Goal: Information Seeking & Learning: Check status

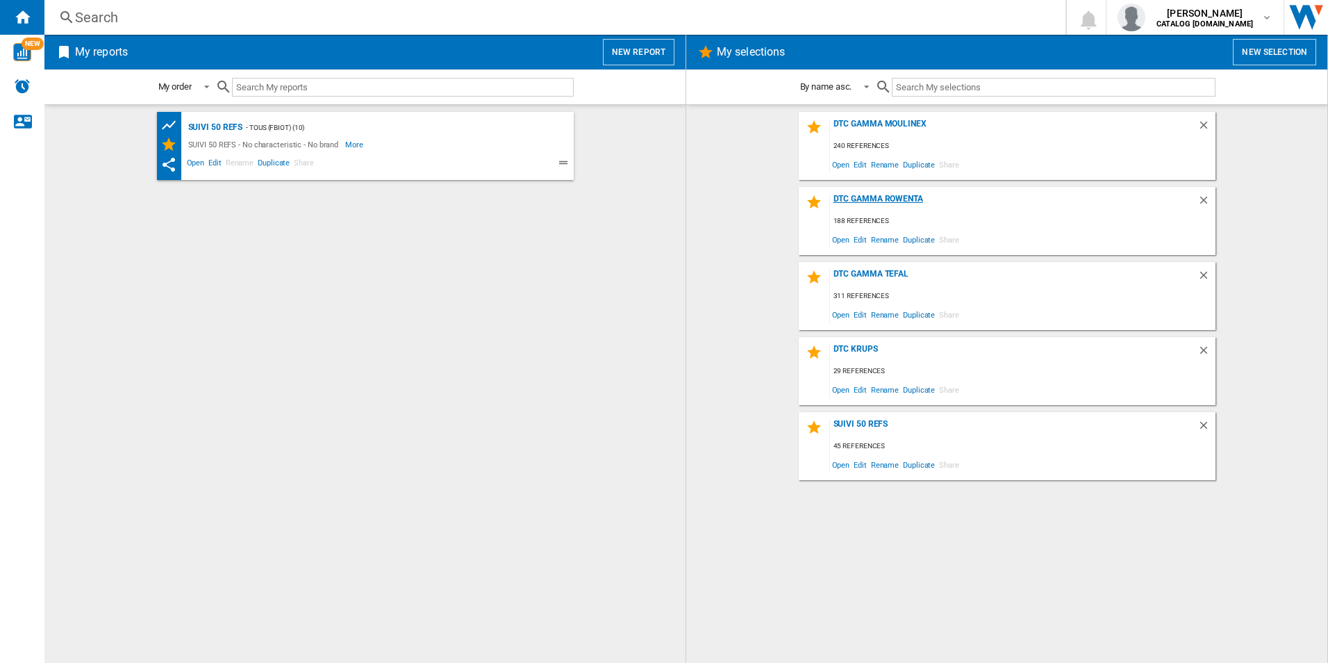
click at [866, 199] on div "DTC Gamma Rowenta" at bounding box center [1013, 203] width 367 height 19
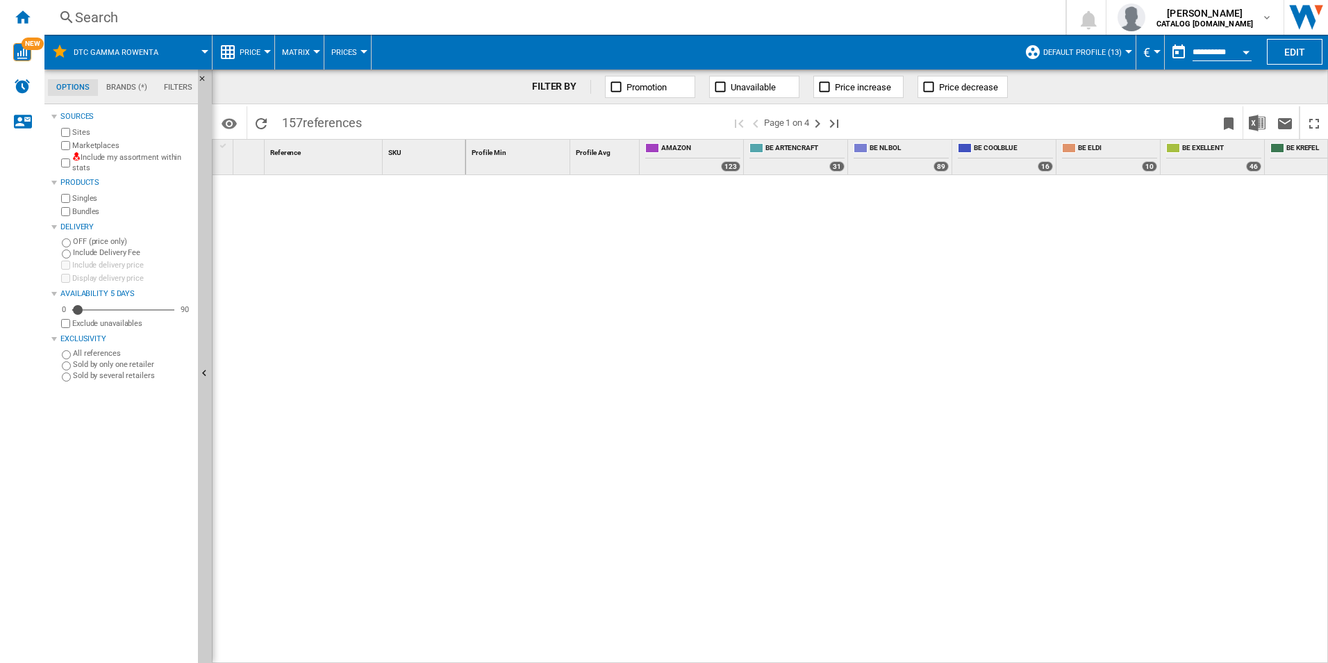
click at [121, 16] on div "Search" at bounding box center [552, 17] width 954 height 19
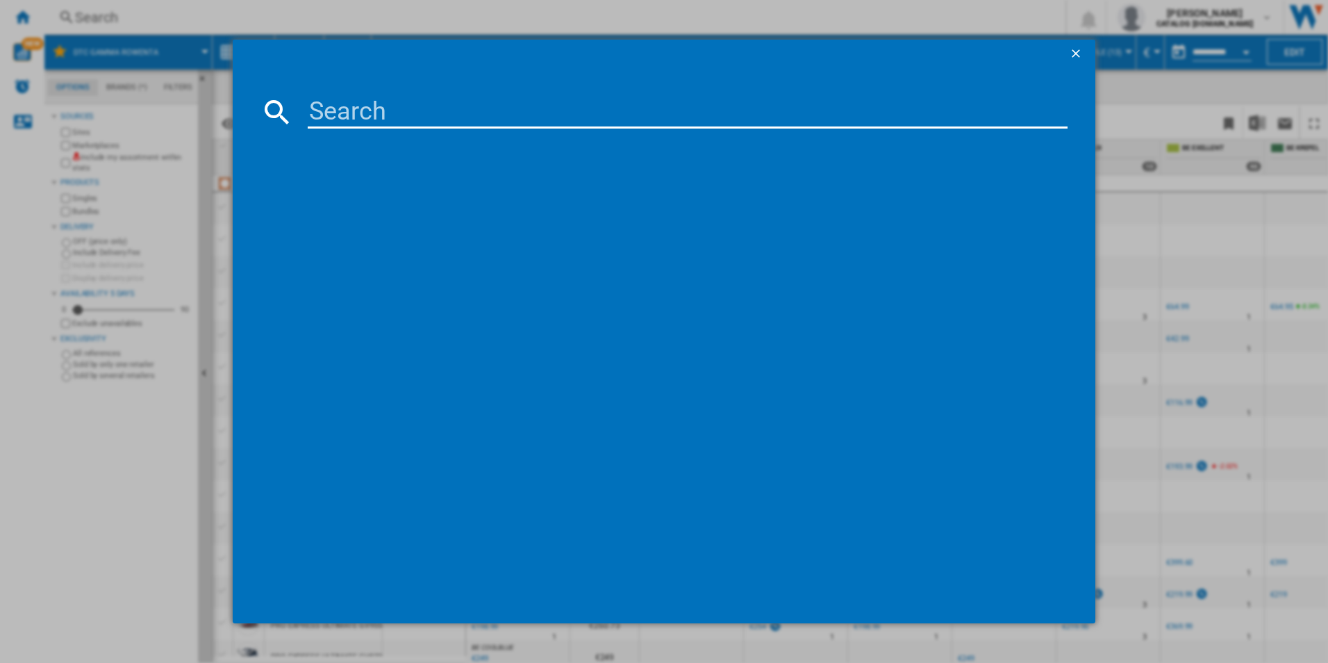
click at [359, 99] on input at bounding box center [688, 111] width 761 height 33
type input "rr8585"
click at [390, 195] on div "ROWENTA XPLORER SERIE 75S PLUS RR8585WH NOIR" at bounding box center [674, 202] width 747 height 14
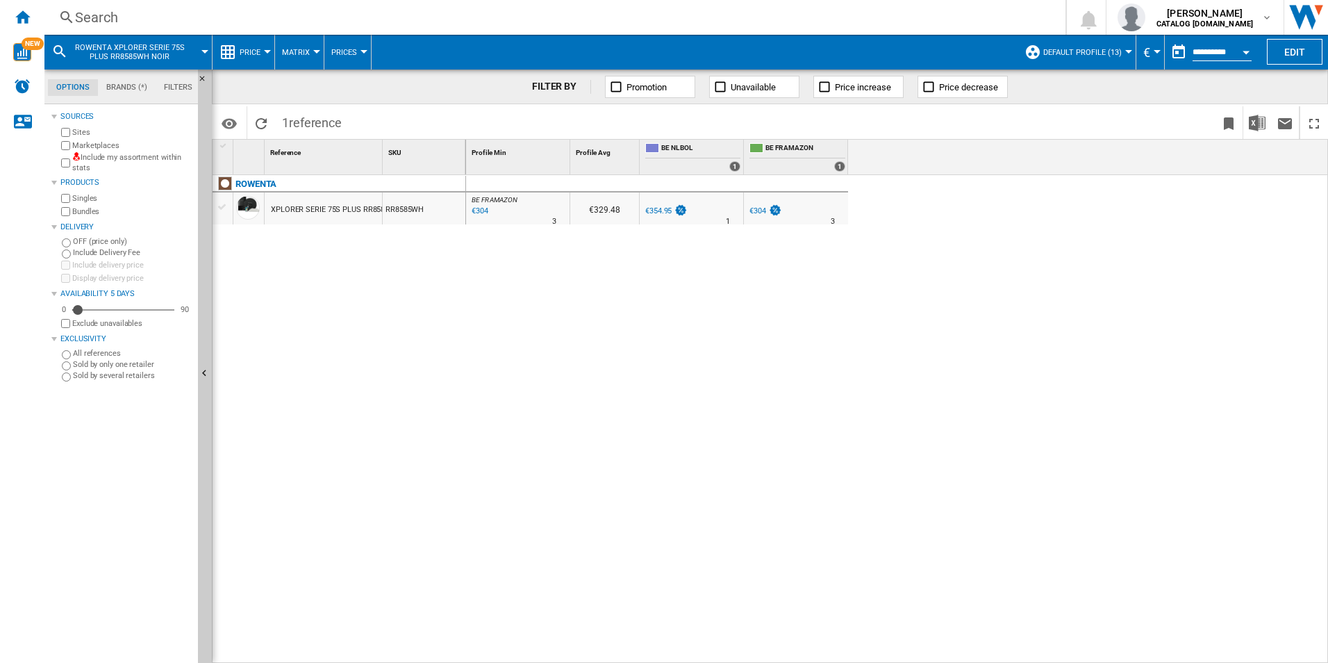
click at [1059, 58] on button "Default profile (13)" at bounding box center [1085, 52] width 85 height 35
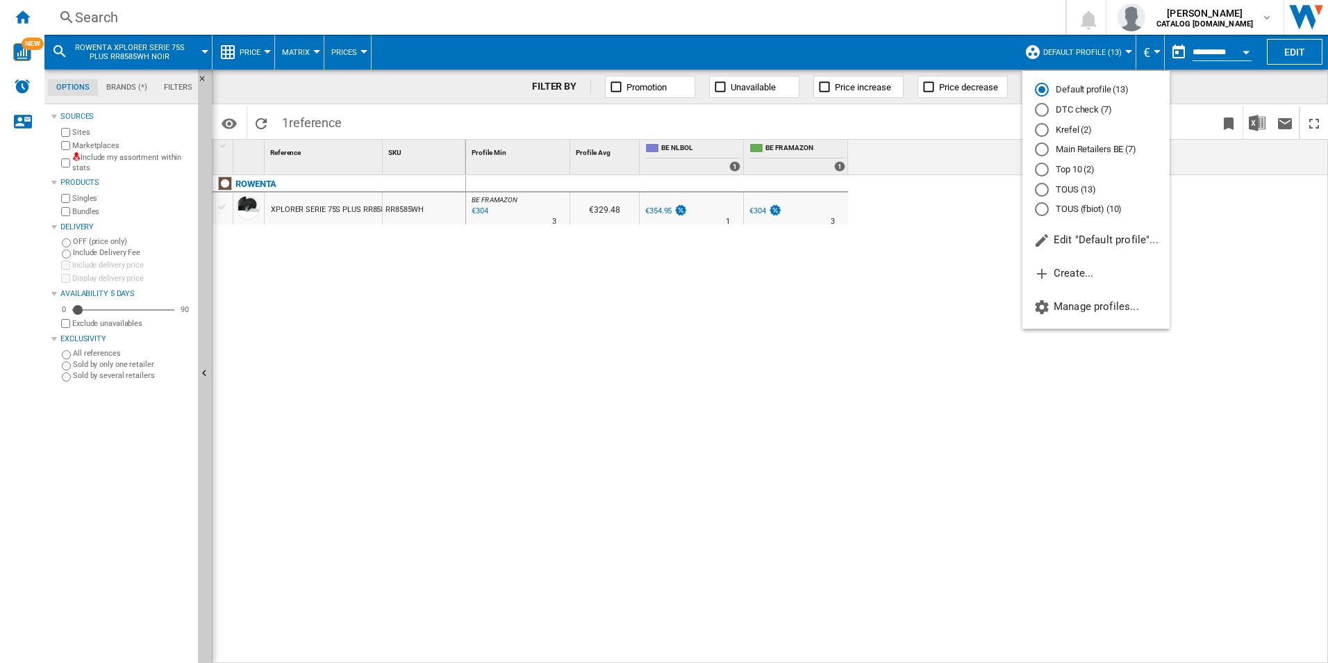
click at [1061, 111] on md-radio-button "DTC check (7)" at bounding box center [1096, 109] width 122 height 13
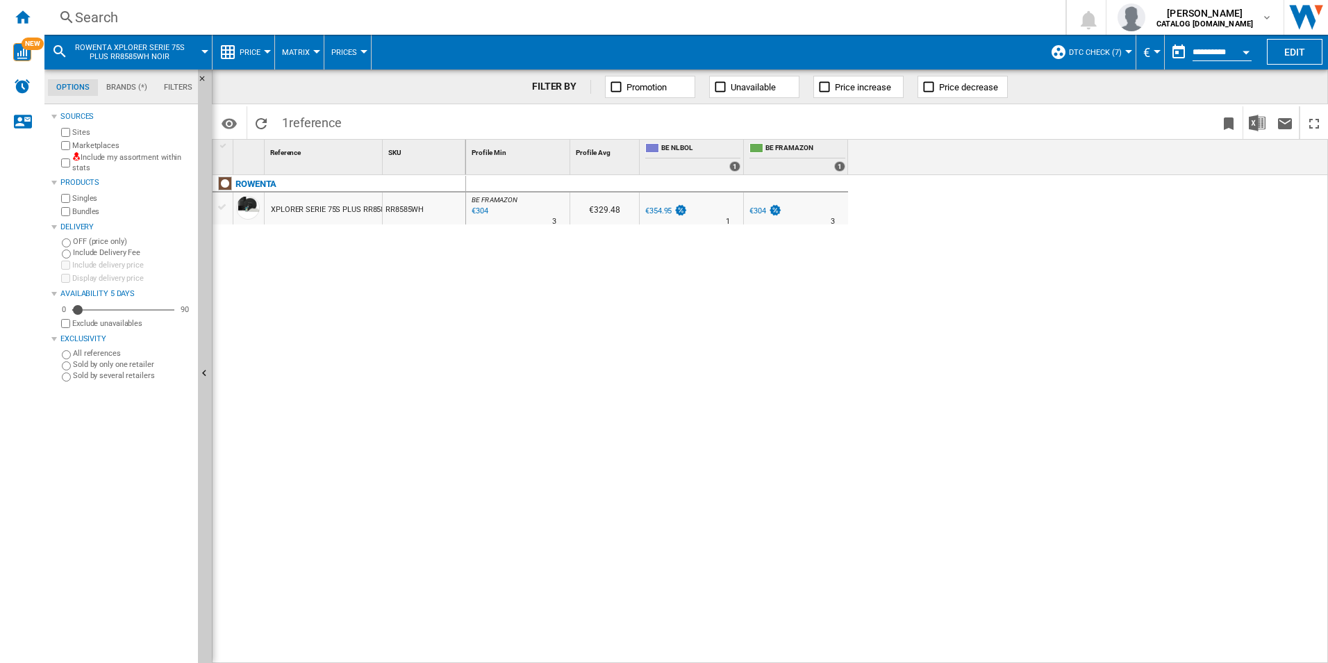
click at [73, 145] on label "Marketplaces" at bounding box center [132, 145] width 120 height 10
click at [144, 15] on div "Search" at bounding box center [552, 17] width 954 height 19
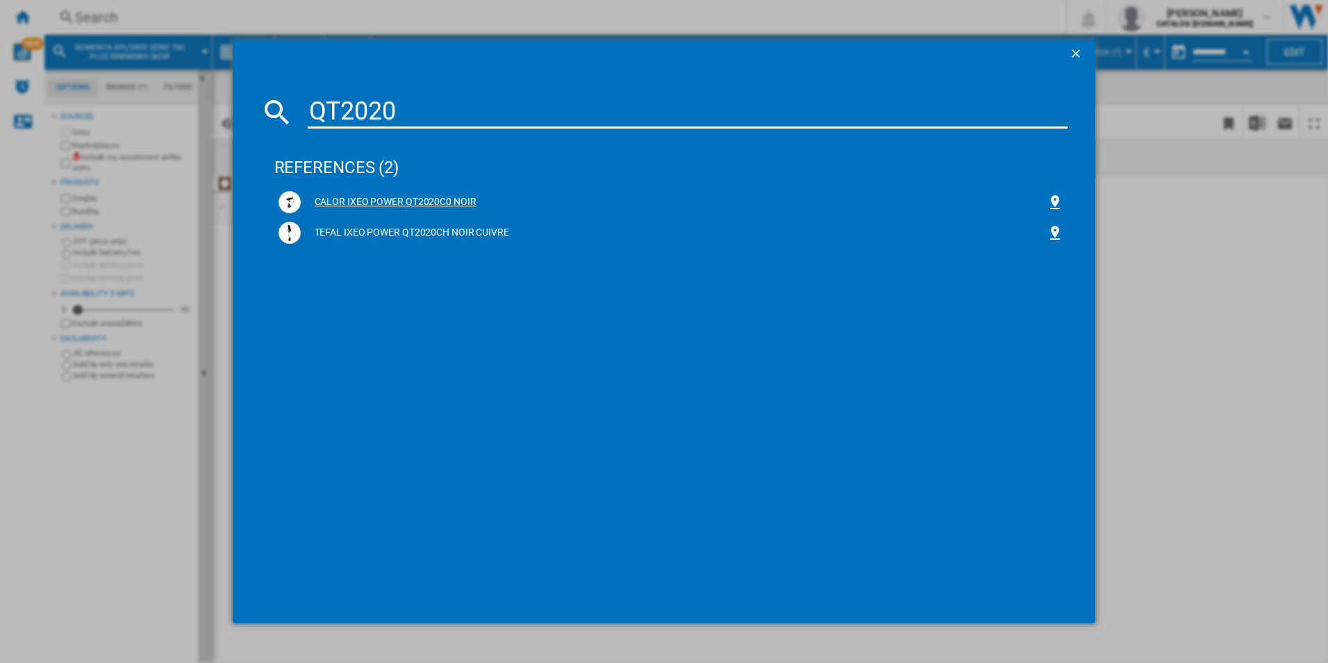
type input "QT2020"
click at [374, 199] on div "CALOR IXEO POWER QT2020C0 NOIR" at bounding box center [674, 202] width 747 height 14
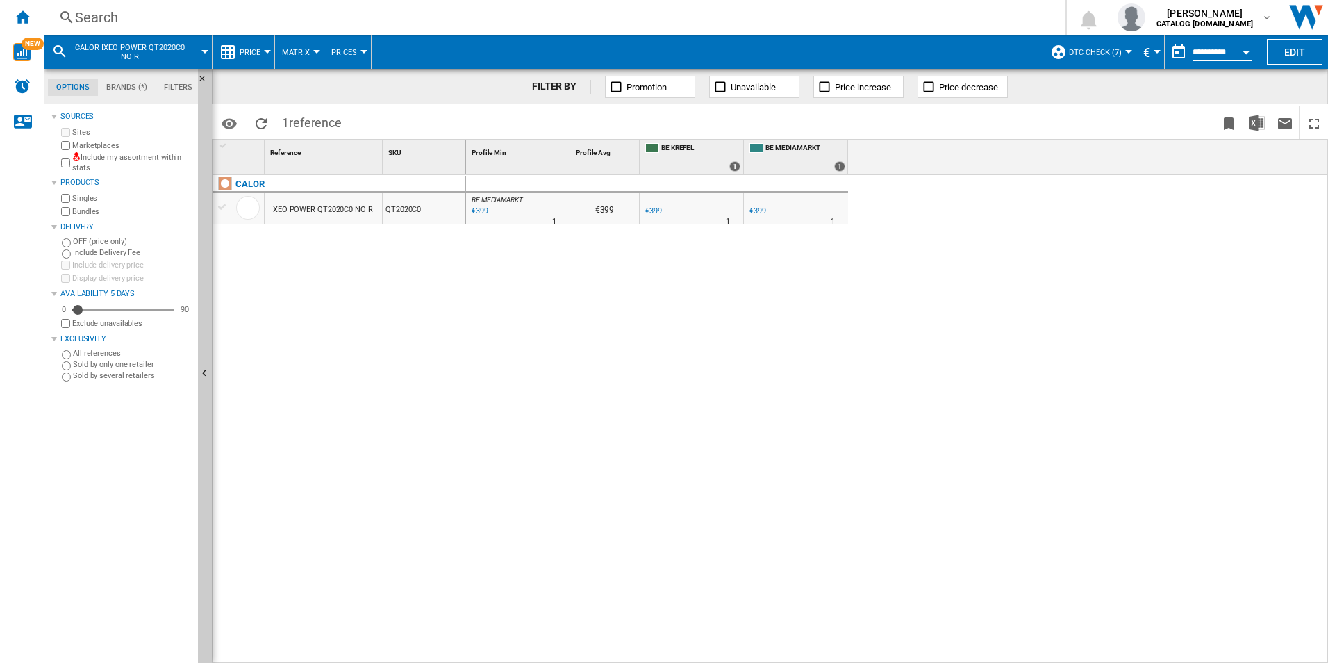
click at [135, 15] on div "Search" at bounding box center [552, 17] width 954 height 19
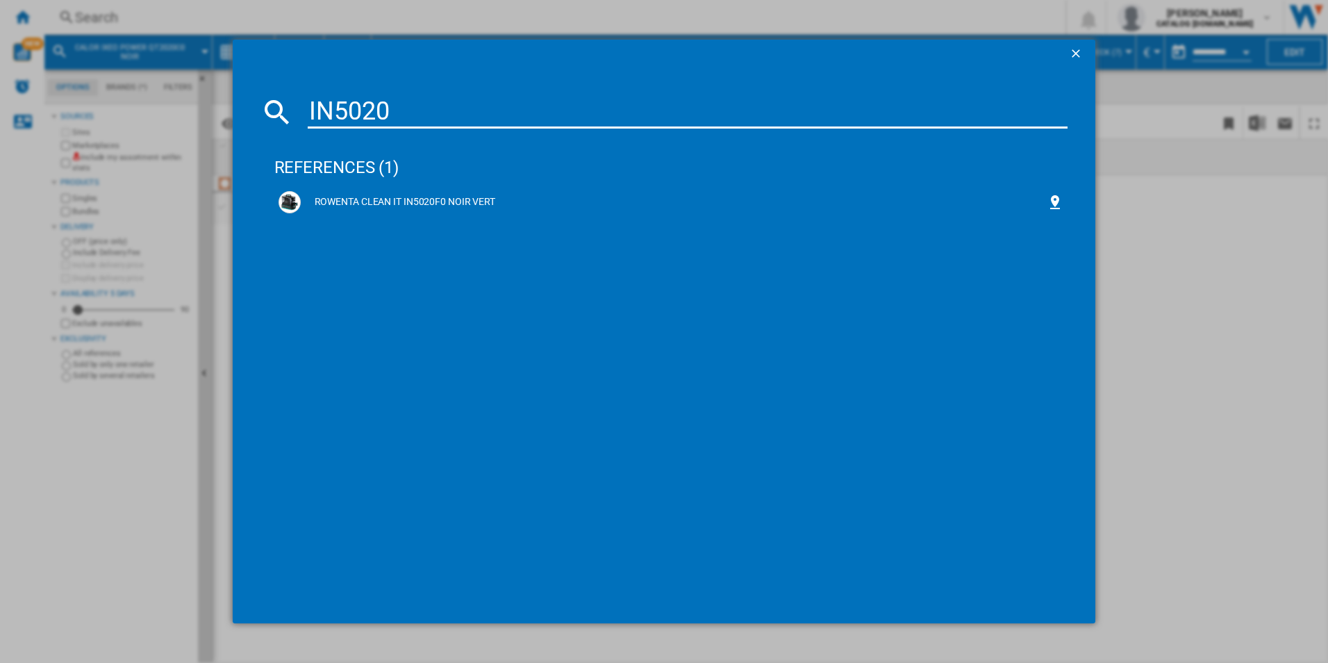
type input "IN5020"
click at [359, 204] on div "ROWENTA CLEAN IT IN5020F0 NOIR VERT" at bounding box center [674, 202] width 747 height 14
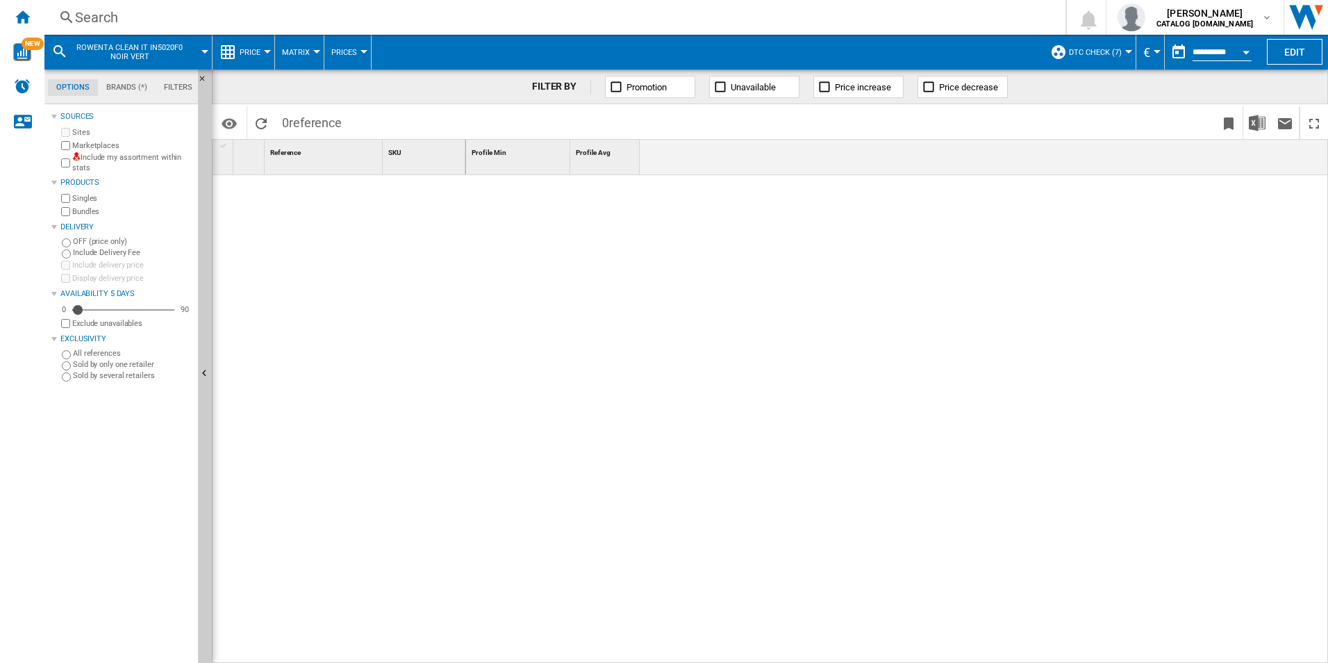
click at [1088, 53] on span "DTC check (7)" at bounding box center [1095, 52] width 53 height 9
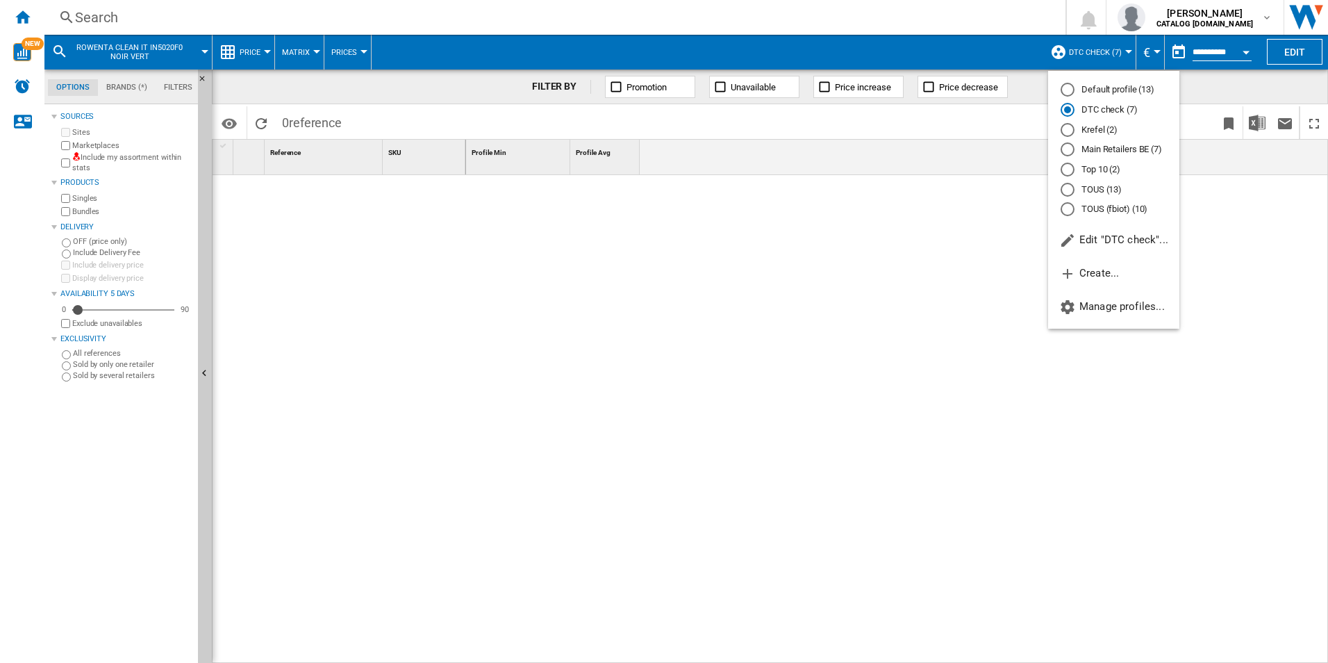
click at [1078, 88] on md-radio-button "Default profile (13)" at bounding box center [1114, 89] width 106 height 13
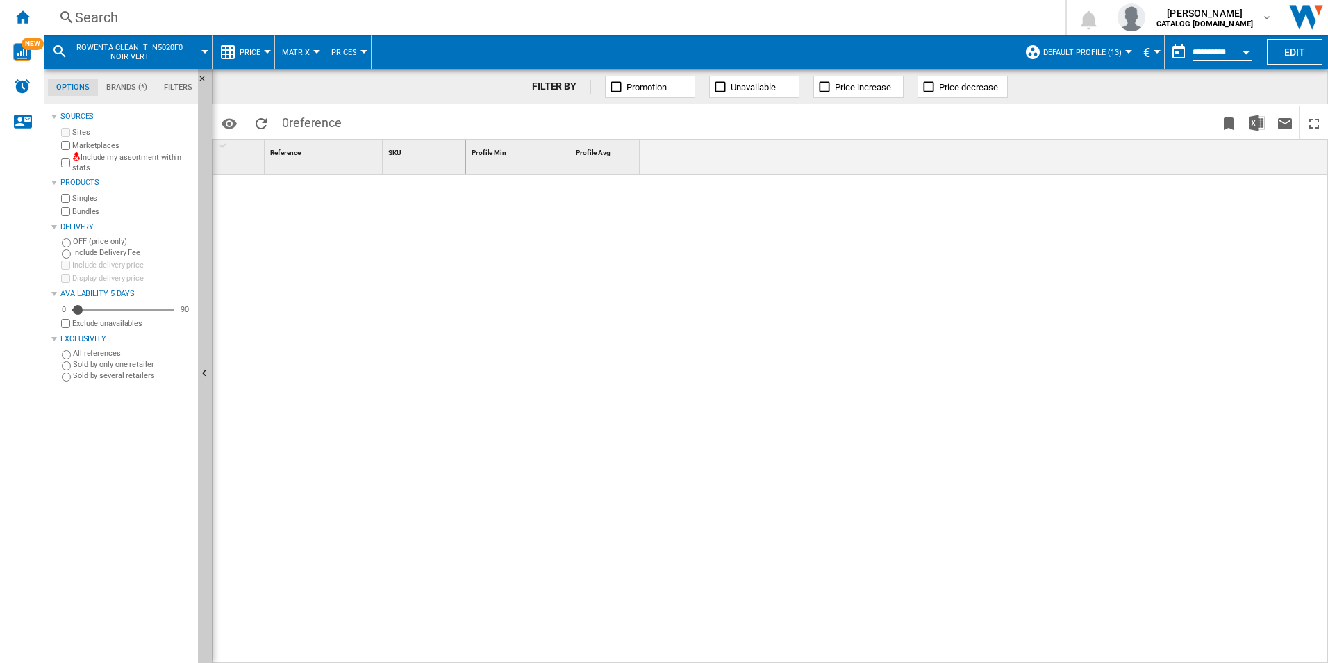
click at [772, 284] on div at bounding box center [897, 419] width 863 height 488
click at [130, 18] on div "Search" at bounding box center [552, 17] width 954 height 19
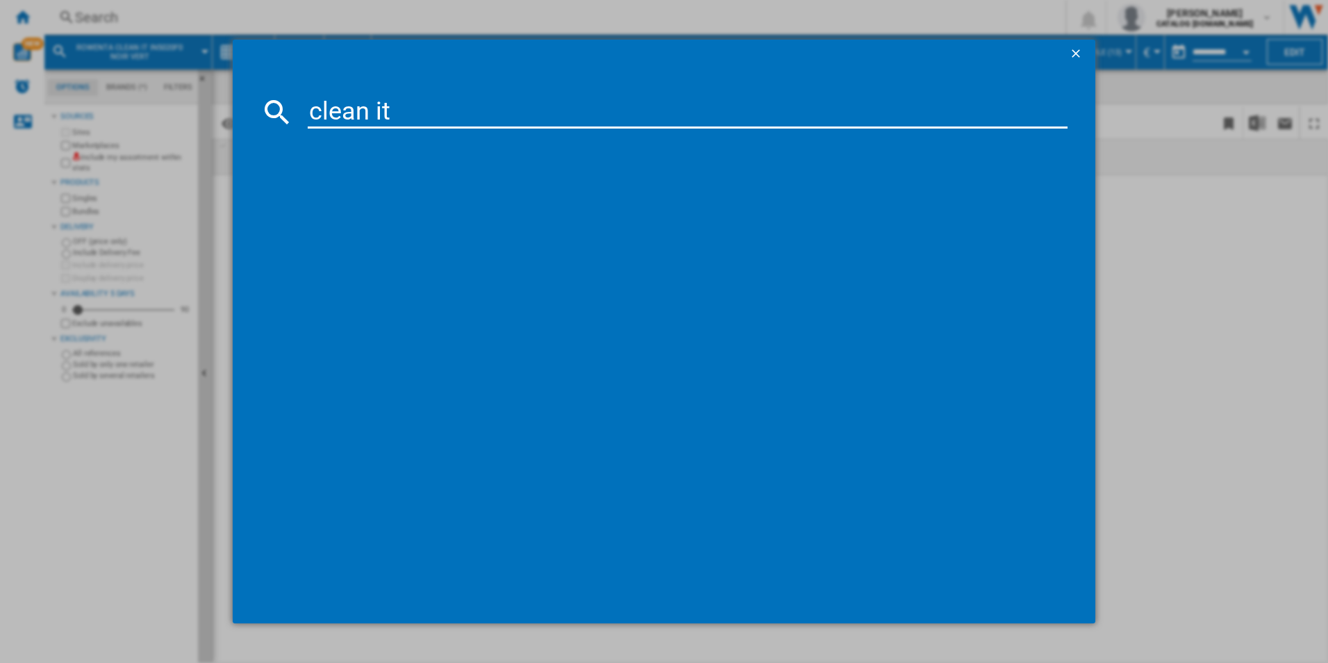
type input "clean it"
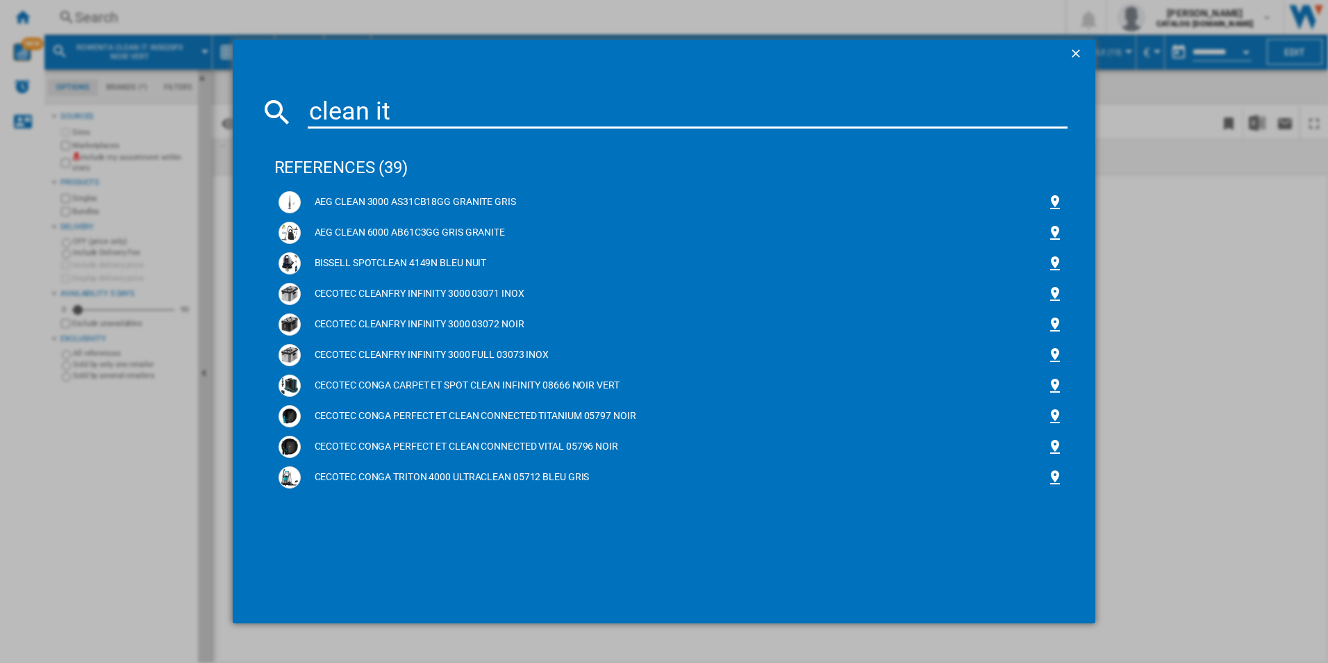
click at [1070, 53] on ng-md-icon "getI18NText('BUTTONS.CLOSE_DIALOG')" at bounding box center [1077, 55] width 17 height 17
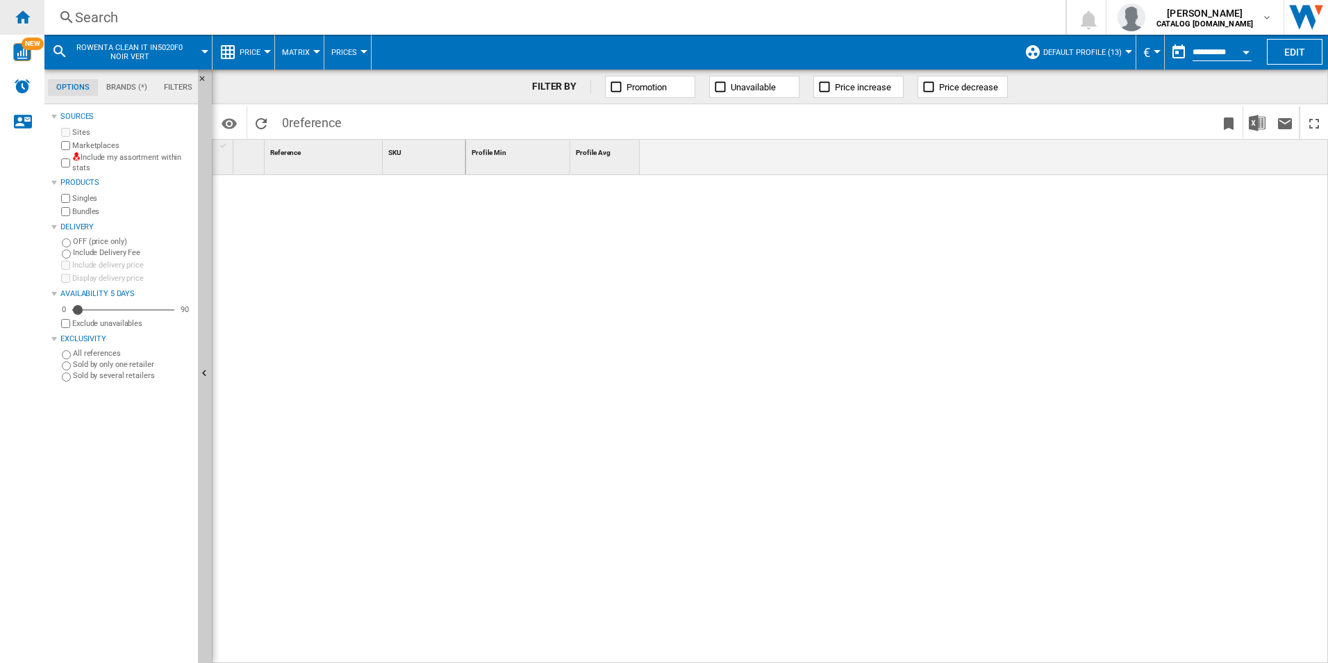
click at [25, 10] on ng-md-icon "Home" at bounding box center [22, 16] width 17 height 17
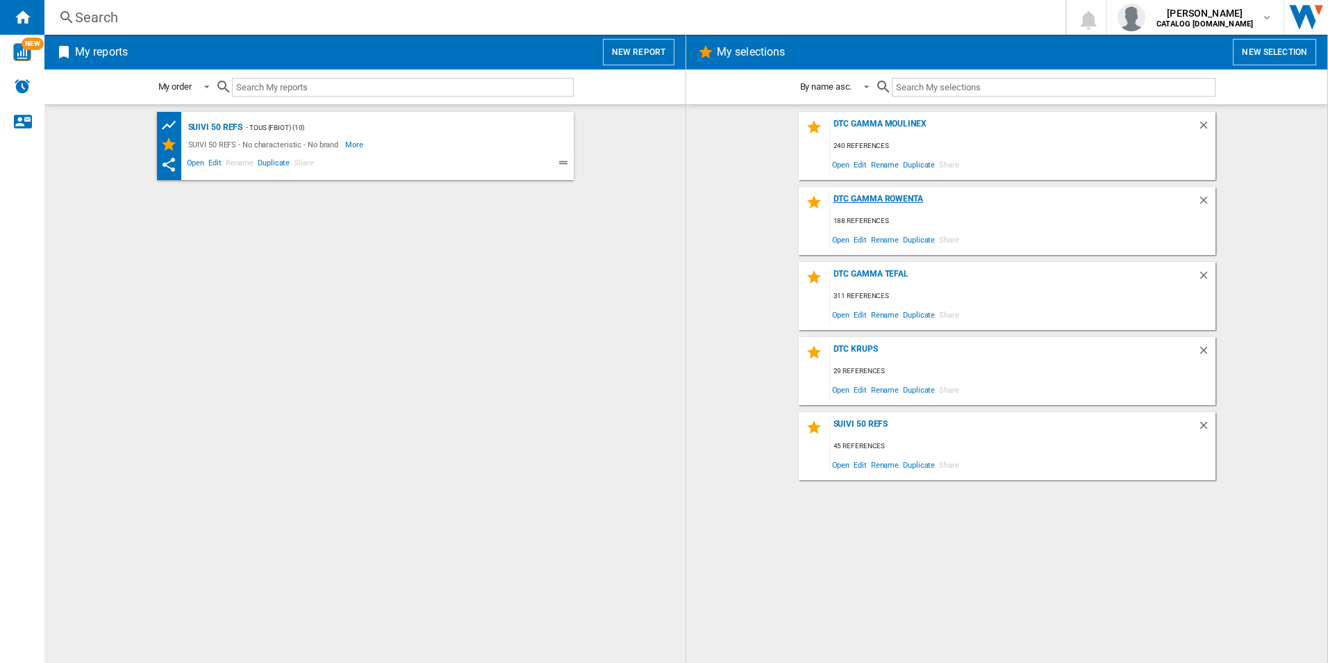
click at [885, 197] on div "DTC Gamma Rowenta" at bounding box center [1013, 203] width 367 height 19
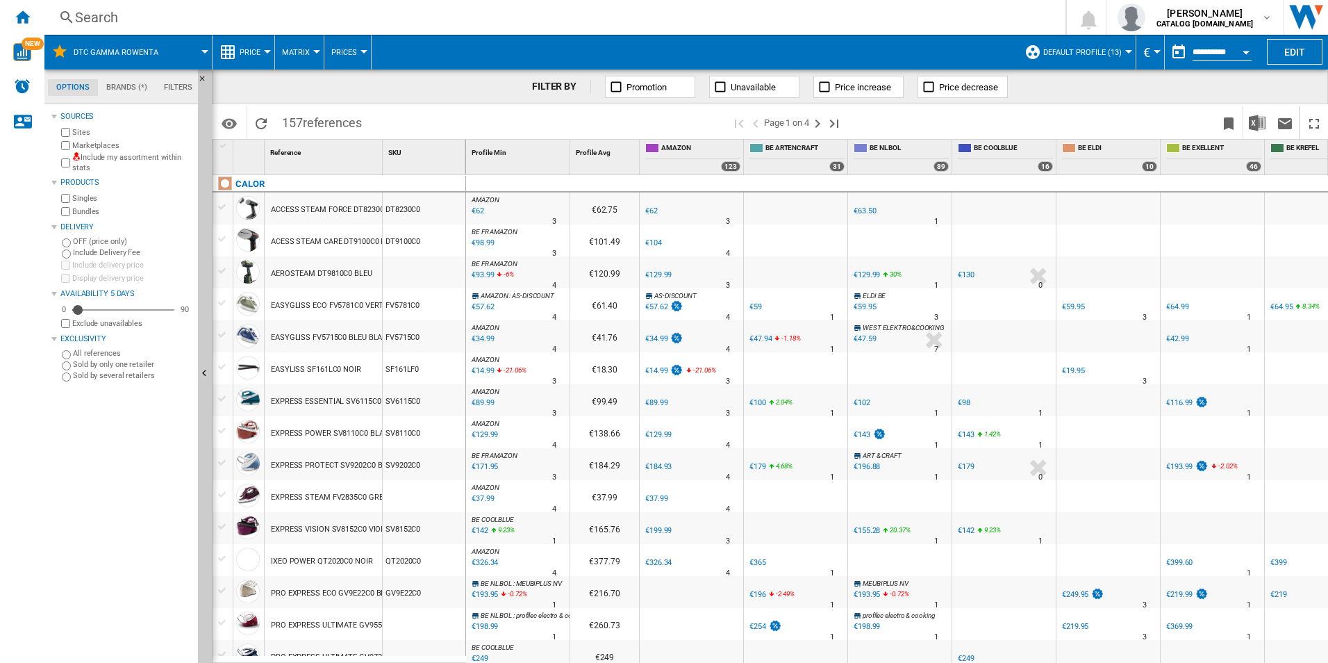
click at [140, 14] on div "Search" at bounding box center [552, 17] width 954 height 19
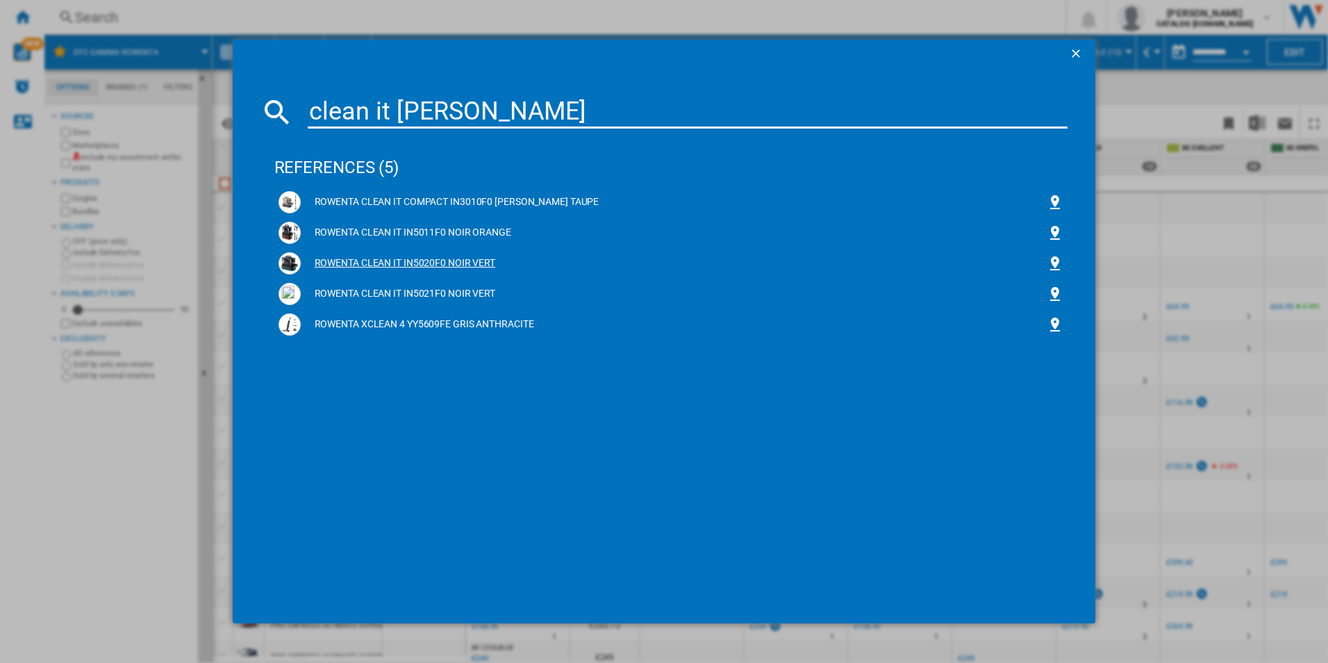
type input "clean it rowen"
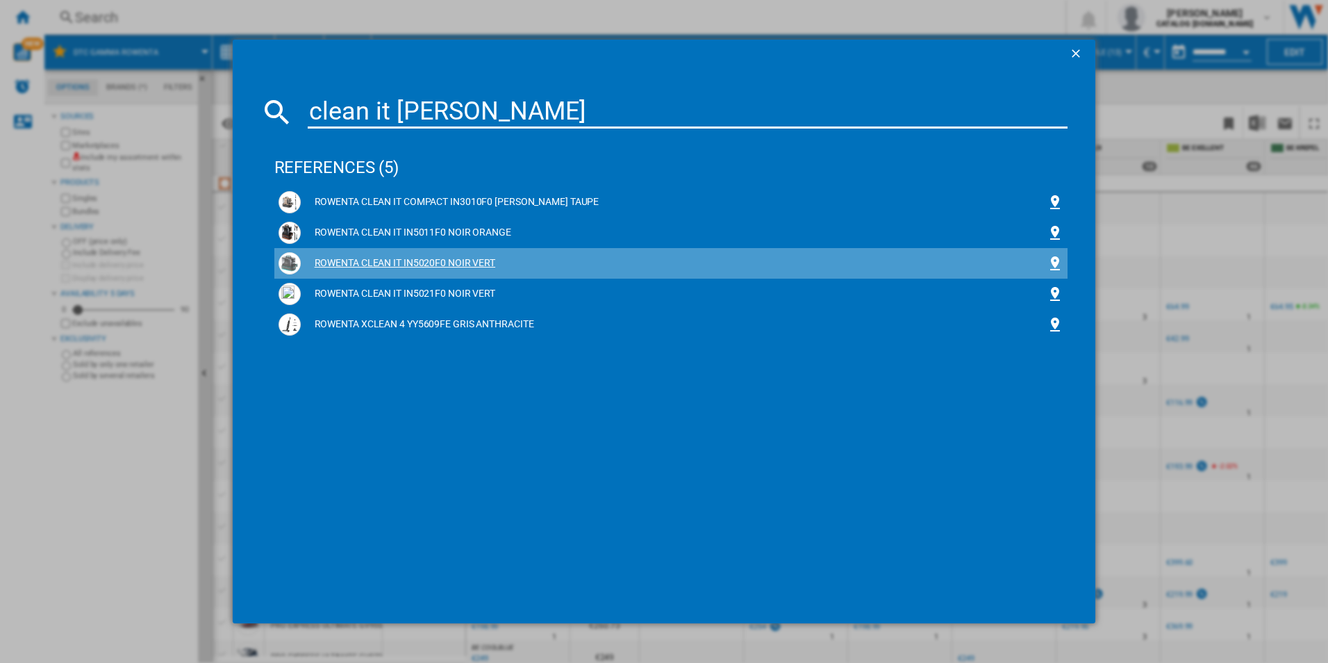
click at [404, 261] on div "ROWENTA CLEAN IT IN5020F0 NOIR VERT" at bounding box center [674, 263] width 747 height 14
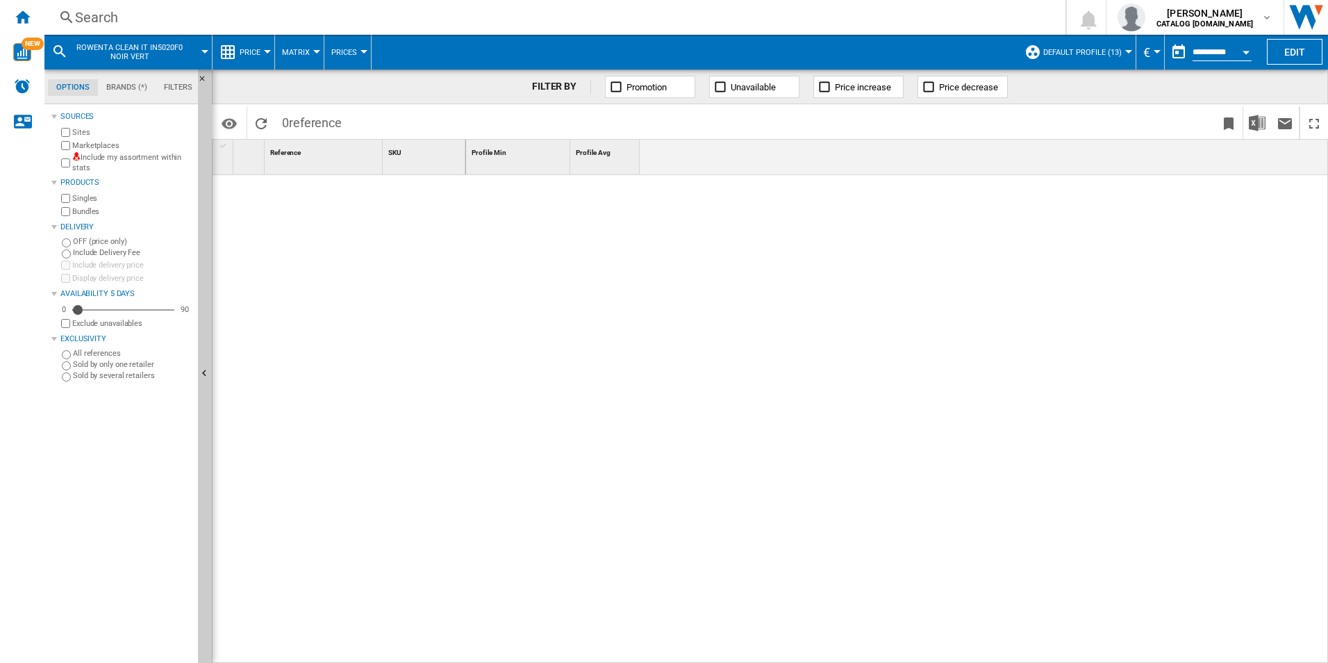
click at [111, 17] on div "Search" at bounding box center [552, 17] width 954 height 19
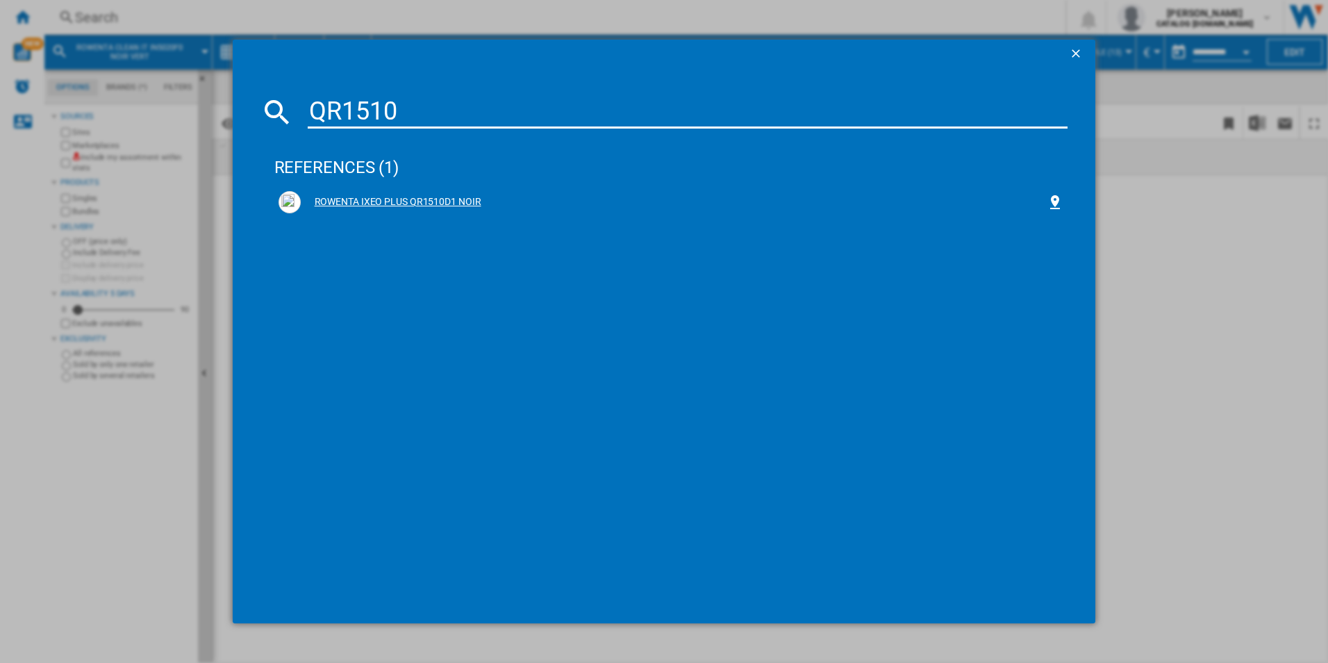
type input "QR1510"
click at [364, 201] on div "ROWENTA IXEO PLUS QR1510D1 NOIR" at bounding box center [674, 202] width 747 height 14
